Goal: Task Accomplishment & Management: Complete application form

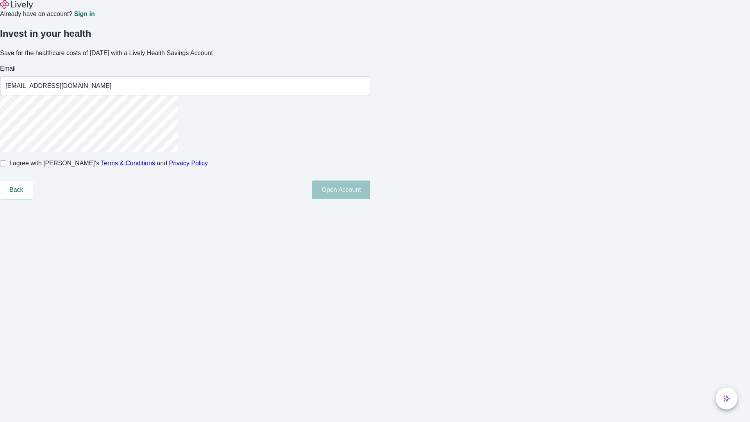
click at [6, 166] on input "I agree with Lively’s Terms & Conditions and Privacy Policy" at bounding box center [3, 163] width 6 height 6
checkbox input "true"
click at [370, 199] on button "Open Account" at bounding box center [341, 189] width 58 height 19
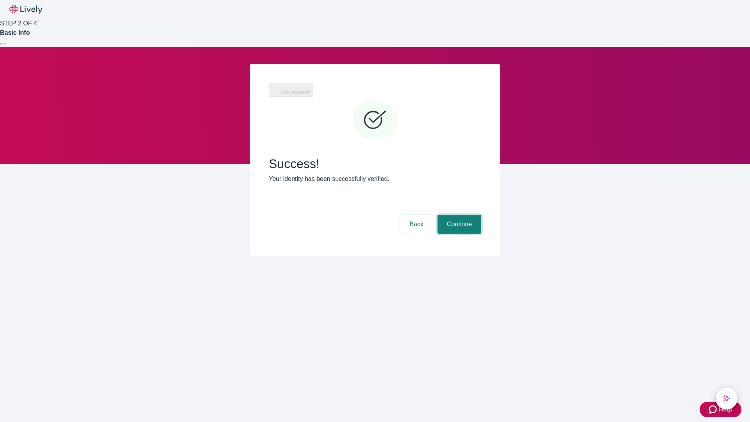
click at [458, 215] on button "Continue" at bounding box center [460, 224] width 44 height 19
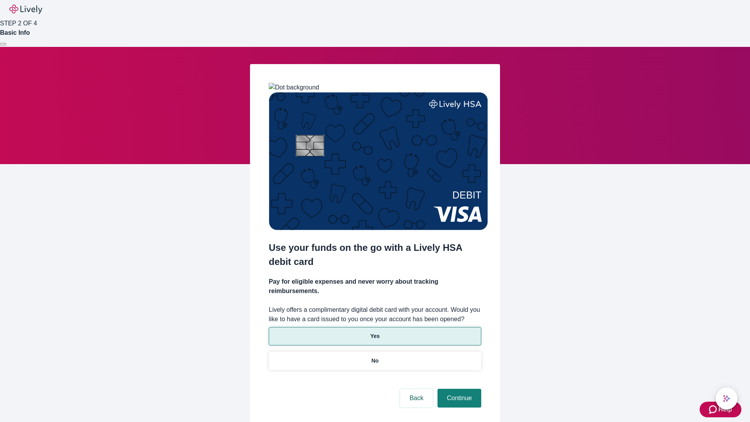
click at [375, 332] on p "Yes" at bounding box center [374, 336] width 9 height 8
click at [458, 389] on button "Continue" at bounding box center [460, 398] width 44 height 19
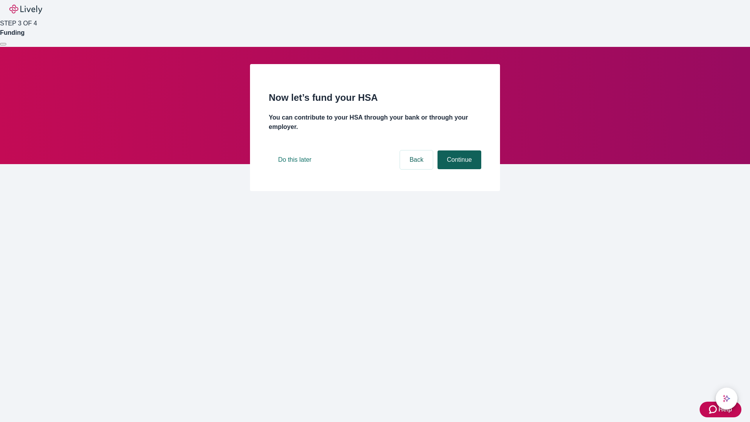
click at [458, 169] on button "Continue" at bounding box center [460, 159] width 44 height 19
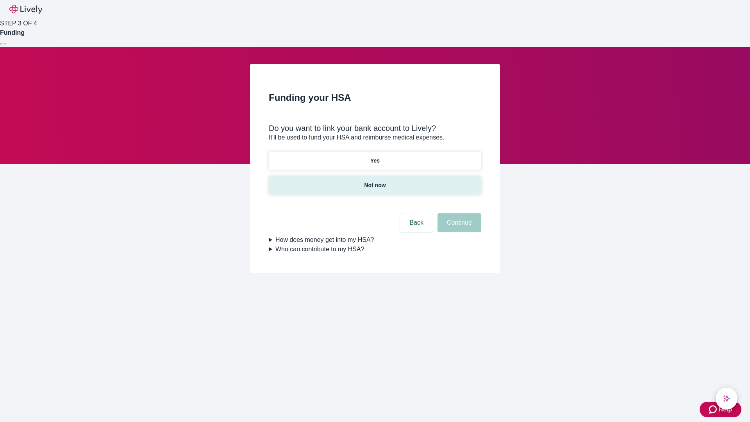
click at [375, 181] on p "Not now" at bounding box center [374, 185] width 21 height 8
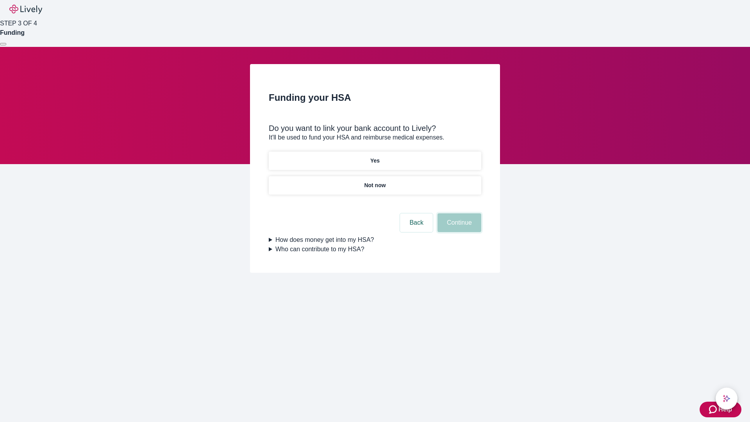
click at [458, 227] on button "Continue" at bounding box center [460, 222] width 44 height 19
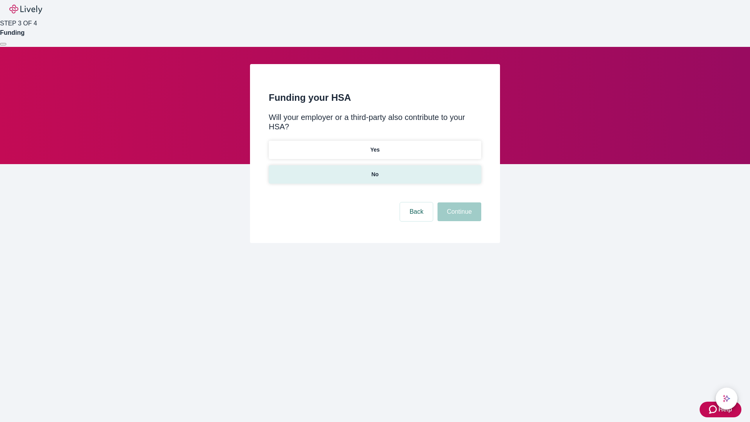
click at [375, 170] on p "No" at bounding box center [375, 174] width 7 height 8
click at [458, 202] on button "Continue" at bounding box center [460, 211] width 44 height 19
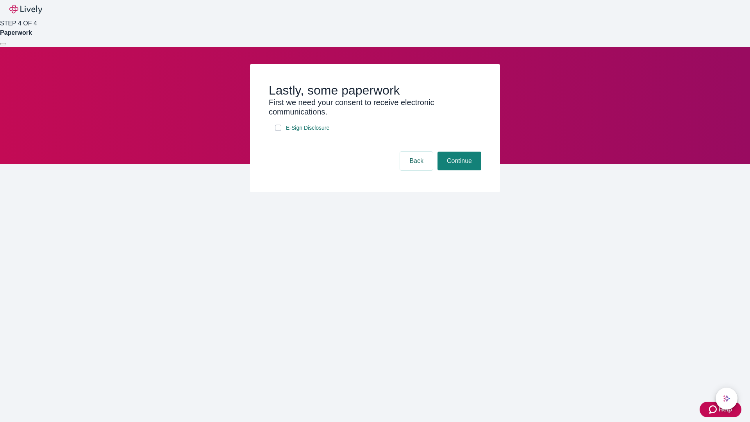
click at [278, 131] on input "E-Sign Disclosure" at bounding box center [278, 128] width 6 height 6
checkbox input "true"
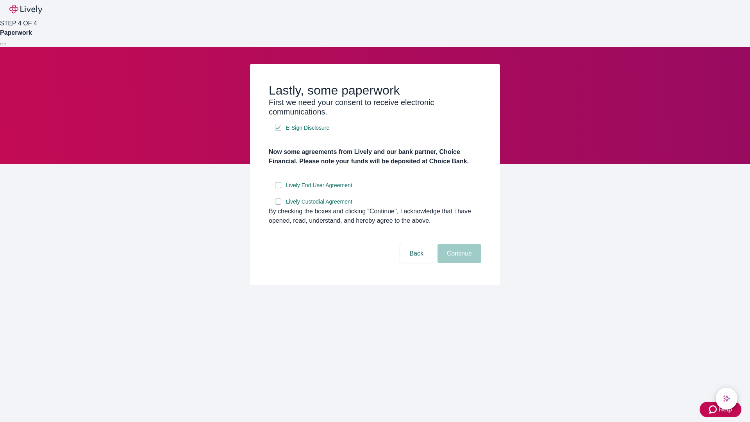
click at [278, 188] on input "Lively End User Agreement" at bounding box center [278, 185] width 6 height 6
checkbox input "true"
click at [278, 205] on input "Lively Custodial Agreement" at bounding box center [278, 201] width 6 height 6
checkbox input "true"
click at [458, 263] on button "Continue" at bounding box center [460, 253] width 44 height 19
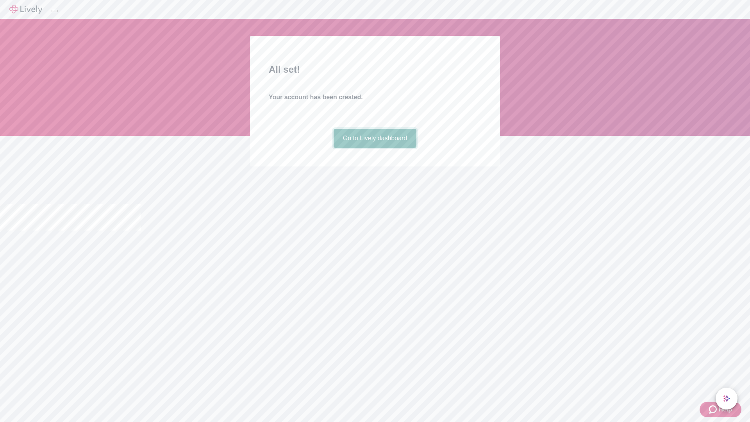
click at [375, 148] on link "Go to Lively dashboard" at bounding box center [375, 138] width 83 height 19
